Goal: Complete application form

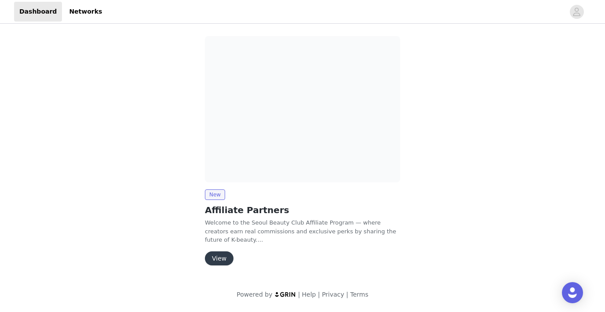
click at [222, 256] on button "View" at bounding box center [219, 259] width 29 height 14
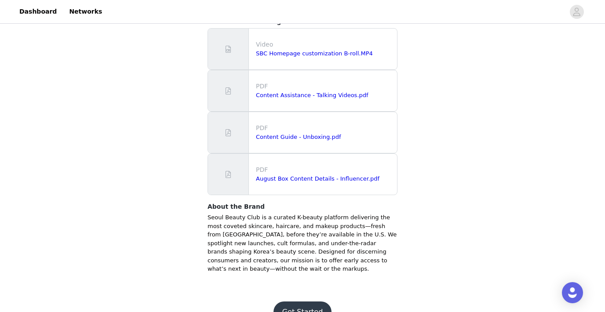
scroll to position [221, 0]
click at [305, 302] on button "Get Started" at bounding box center [302, 312] width 58 height 21
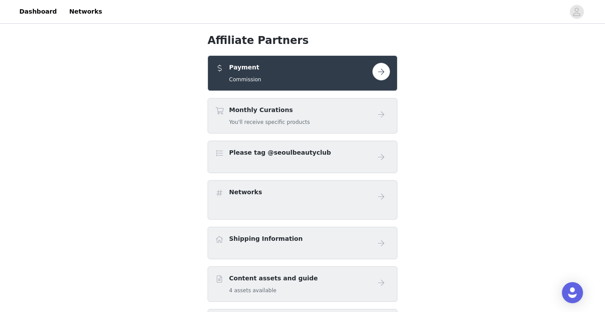
click at [363, 74] on div "Payment Commission" at bounding box center [293, 73] width 157 height 21
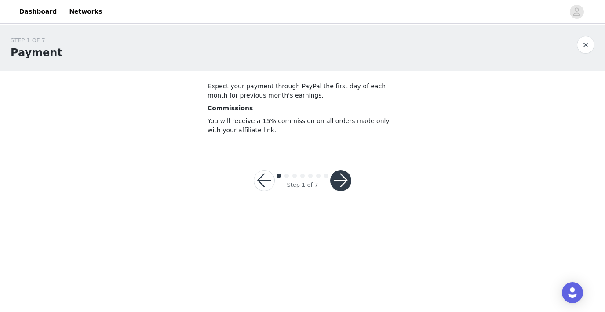
click at [339, 182] on button "button" at bounding box center [340, 180] width 21 height 21
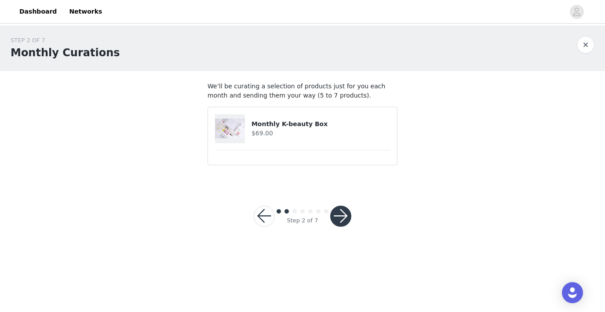
click at [344, 134] on h4 "$69.00" at bounding box center [321, 133] width 139 height 9
click at [343, 214] on button "button" at bounding box center [340, 216] width 21 height 21
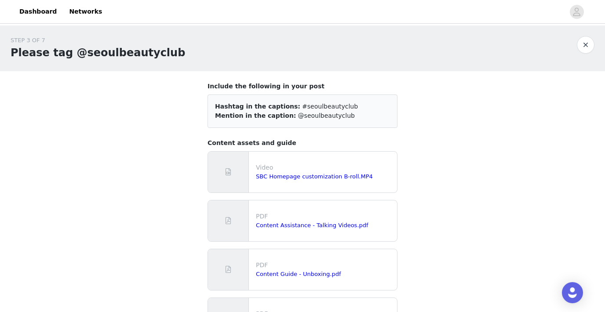
click at [376, 174] on div "SBC Homepage customization B-roll.MP4" at bounding box center [325, 176] width 138 height 9
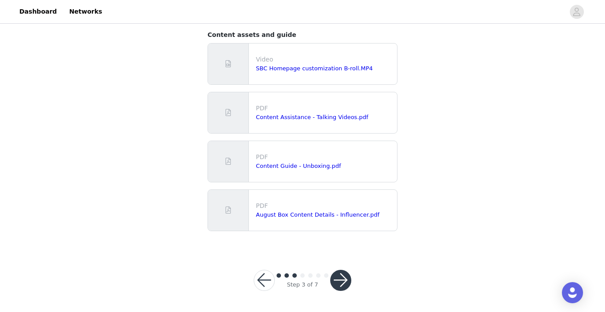
scroll to position [108, 0]
click at [338, 283] on button "button" at bounding box center [340, 280] width 21 height 21
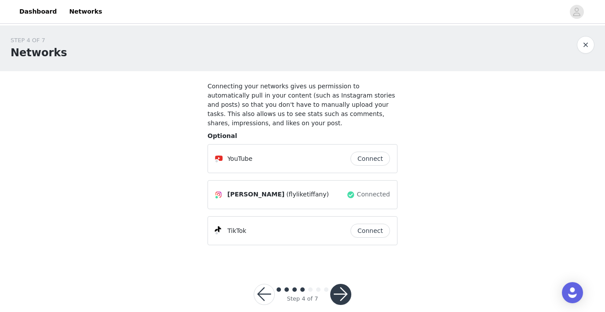
click at [340, 289] on button "button" at bounding box center [340, 294] width 21 height 21
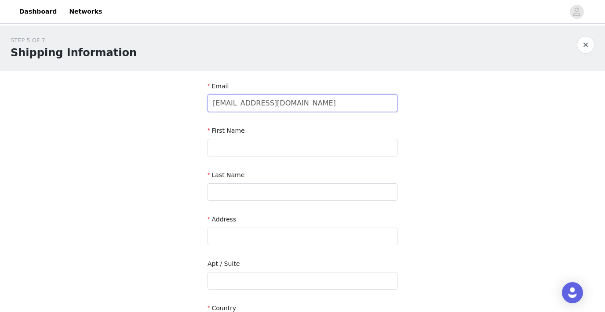
type input "[EMAIL_ADDRESS][DOMAIN_NAME]"
type input "[PERSON_NAME]"
click at [262, 190] on input "Black 💫" at bounding box center [303, 192] width 190 height 18
type input "Black"
type input "[STREET_ADDRESS]"
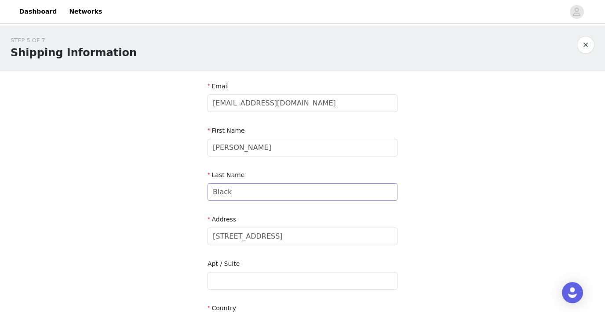
type input "[GEOGRAPHIC_DATA]"
type input "91601"
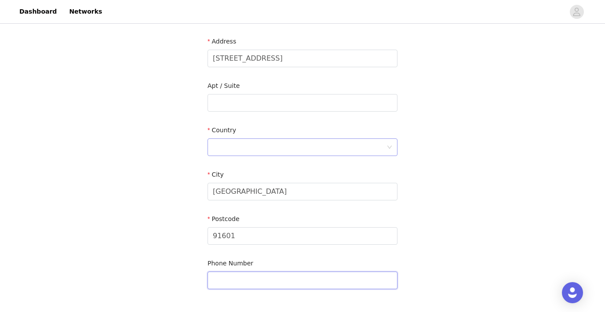
scroll to position [176, 0]
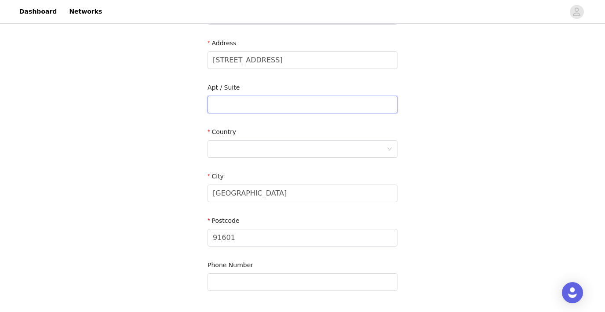
click at [234, 108] on input "text" at bounding box center [303, 105] width 190 height 18
type input "6117"
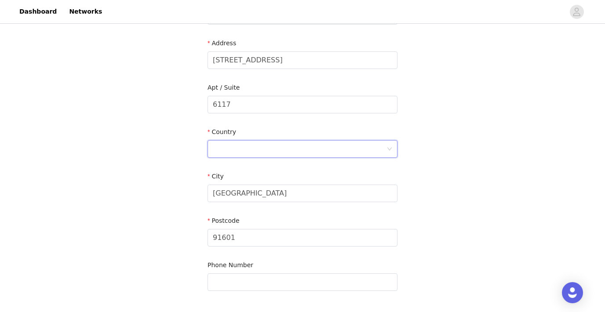
click at [238, 152] on div at bounding box center [300, 149] width 174 height 17
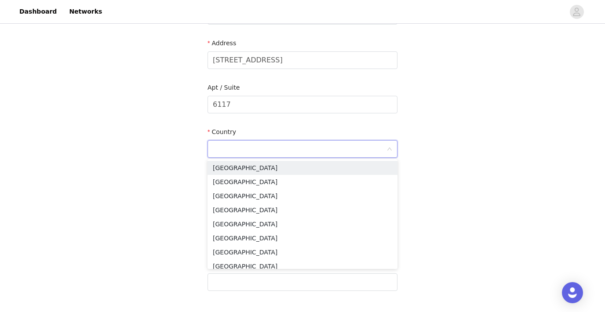
type input "[GEOGRAPHIC_DATA]"
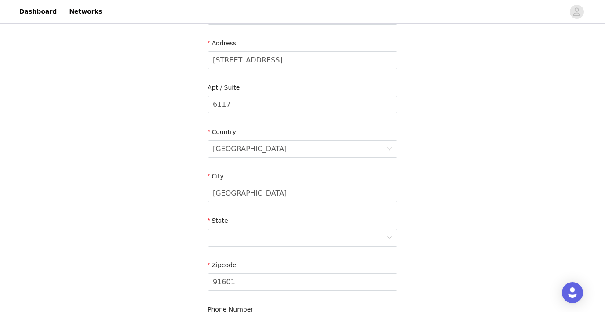
click at [486, 204] on div "STEP 5 OF 7 Shipping Information Email [EMAIL_ADDRESS][DOMAIN_NAME] First Name …" at bounding box center [302, 104] width 605 height 511
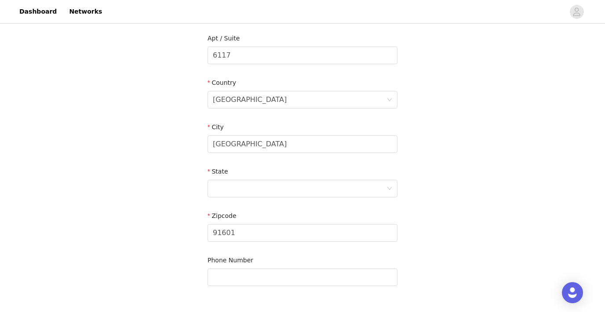
scroll to position [227, 0]
click at [363, 184] on div at bounding box center [300, 187] width 174 height 17
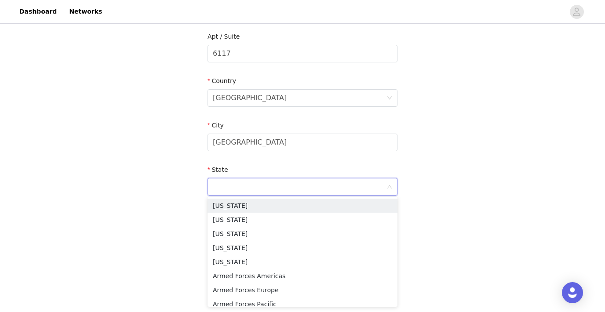
type input "c"
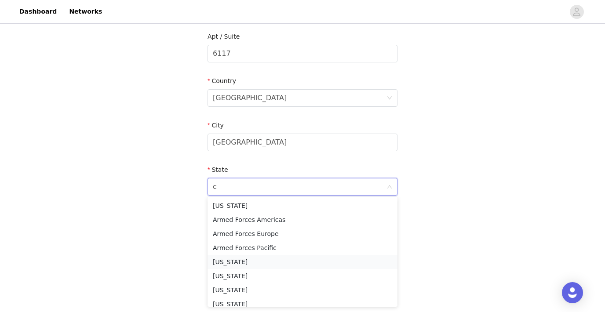
click at [237, 262] on li "[US_STATE]" at bounding box center [303, 262] width 190 height 14
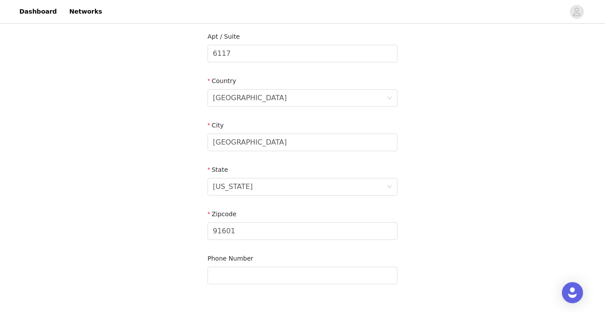
click at [491, 228] on div "STEP 5 OF 7 Shipping Information Email [EMAIL_ADDRESS][DOMAIN_NAME] First Name …" at bounding box center [302, 53] width 605 height 511
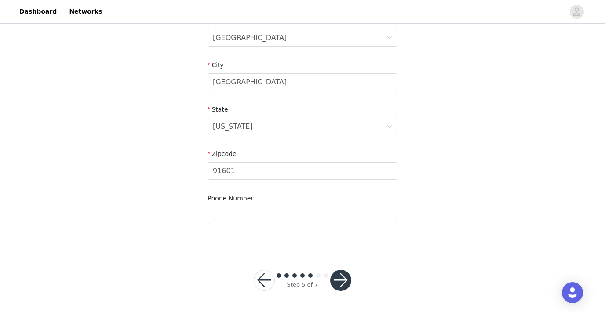
scroll to position [287, 0]
click at [338, 284] on button "button" at bounding box center [340, 280] width 21 height 21
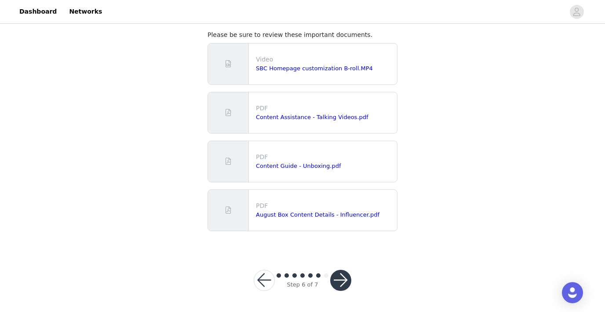
scroll to position [51, 0]
click at [344, 281] on button "button" at bounding box center [340, 280] width 21 height 21
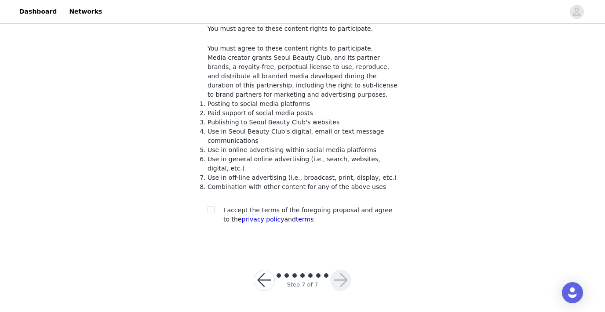
scroll to position [57, 0]
click at [212, 211] on input "checkbox" at bounding box center [211, 210] width 6 height 6
checkbox input "true"
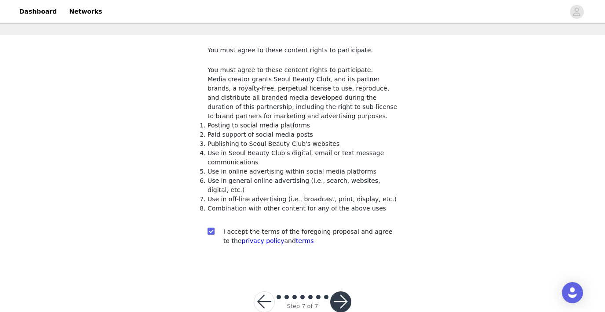
scroll to position [36, 0]
click at [344, 298] on button "button" at bounding box center [340, 302] width 21 height 21
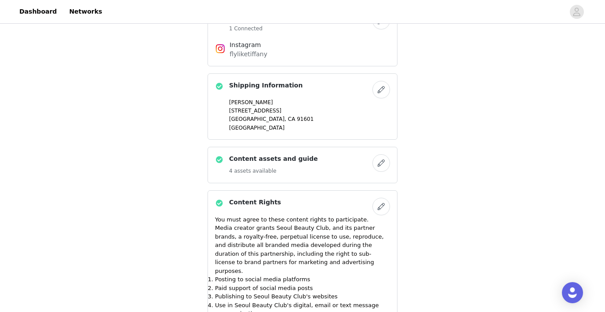
scroll to position [215, 0]
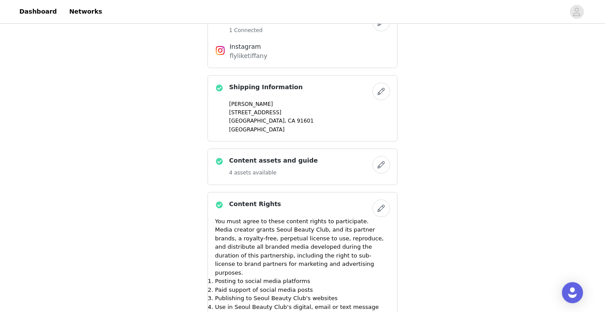
click at [379, 93] on button "button" at bounding box center [381, 92] width 18 height 18
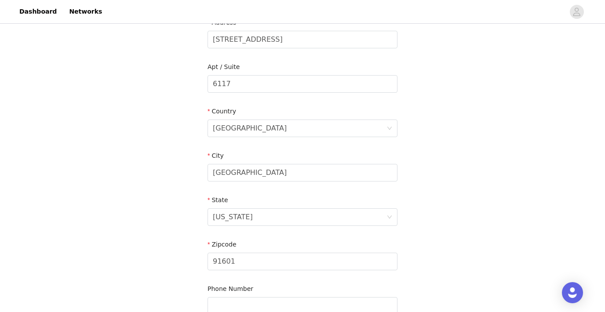
scroll to position [149, 0]
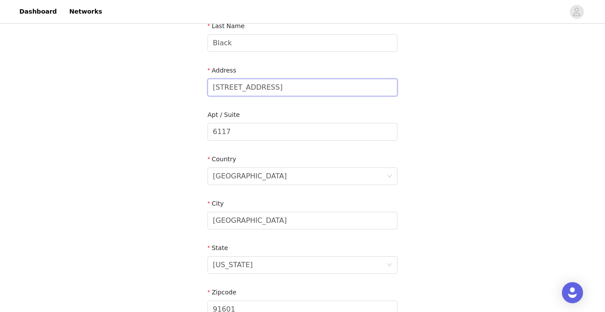
click at [264, 84] on input "[STREET_ADDRESS]" at bounding box center [303, 88] width 190 height 18
type input "PO Box 112"
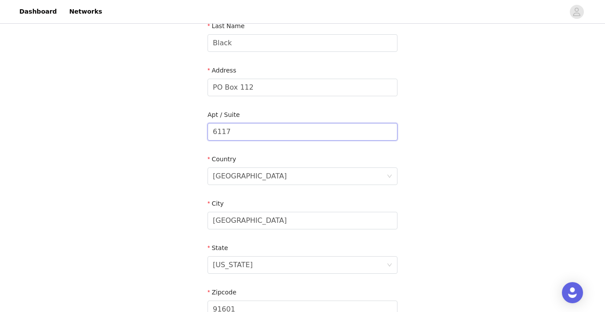
click at [248, 131] on input "6117" at bounding box center [303, 132] width 190 height 18
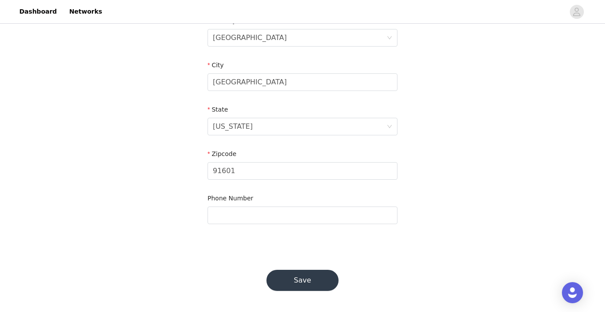
scroll to position [287, 0]
click at [306, 282] on button "Save" at bounding box center [302, 280] width 72 height 21
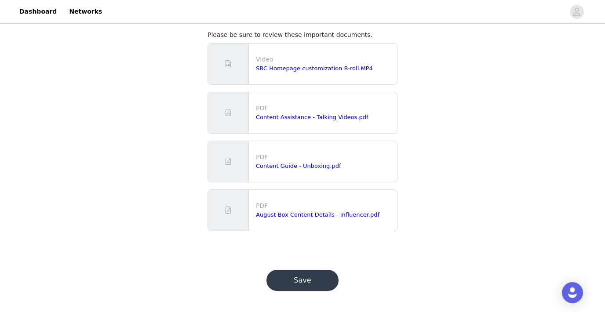
scroll to position [51, 0]
click at [306, 282] on button "Save" at bounding box center [302, 280] width 72 height 21
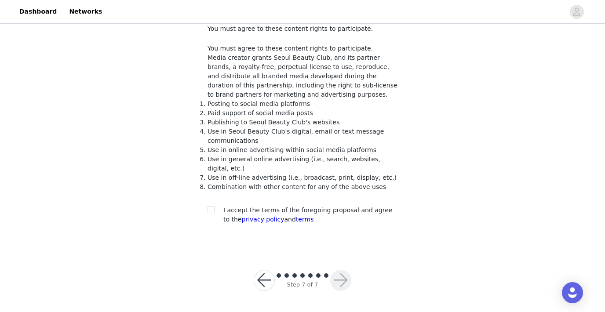
scroll to position [57, 0]
click at [214, 215] on label at bounding box center [211, 210] width 7 height 9
click at [214, 213] on input "checkbox" at bounding box center [211, 210] width 6 height 6
checkbox input "true"
click at [341, 281] on button "button" at bounding box center [340, 280] width 21 height 21
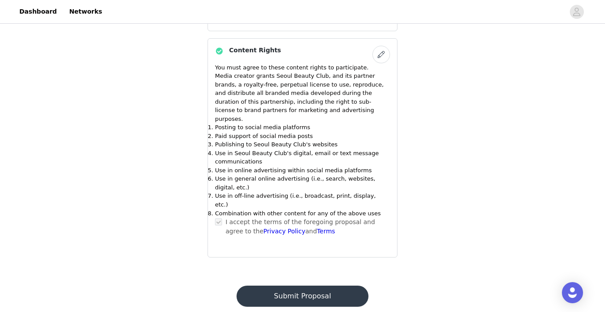
scroll to position [368, 0]
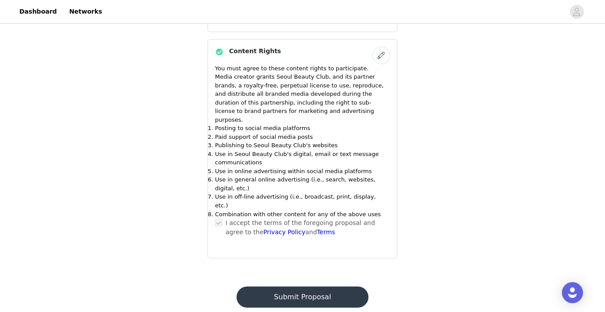
click at [289, 287] on button "Submit Proposal" at bounding box center [302, 297] width 131 height 21
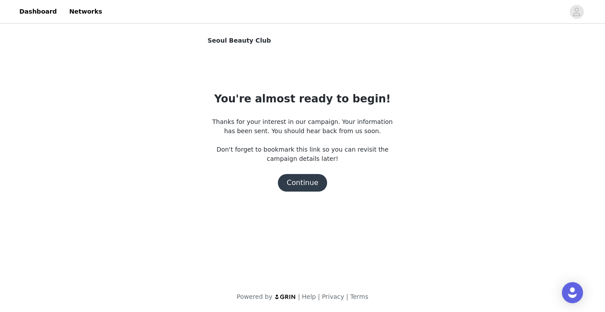
scroll to position [0, 0]
click at [300, 189] on button "Continue" at bounding box center [302, 183] width 49 height 18
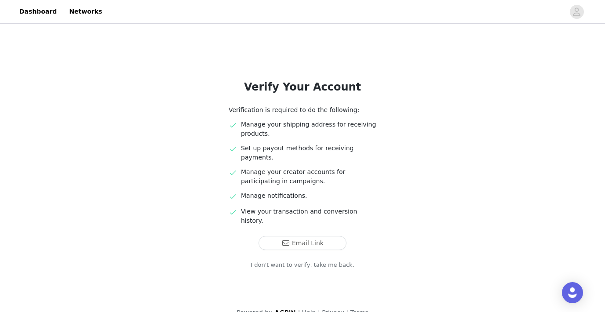
scroll to position [13, 0]
click at [315, 237] on button "Email Link" at bounding box center [303, 244] width 88 height 14
